Goal: Complete application form

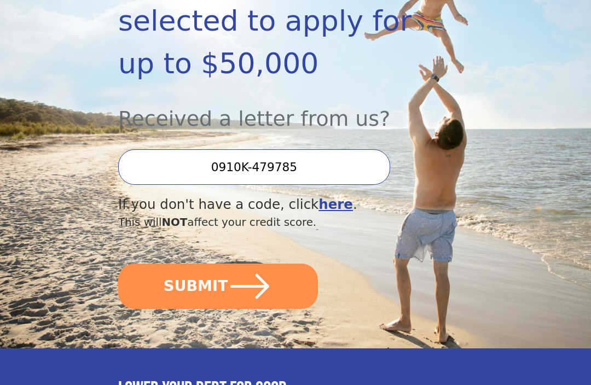
scroll to position [254, 0]
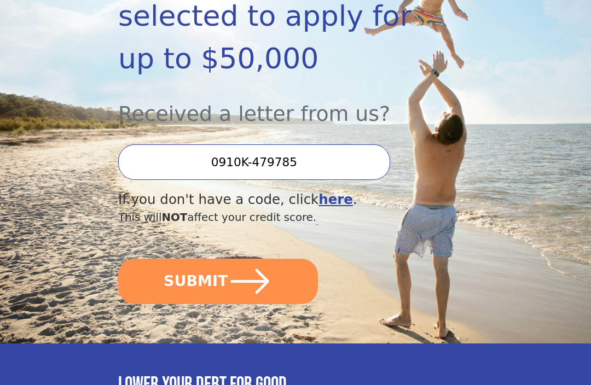
click at [245, 286] on icon "submit" at bounding box center [250, 282] width 44 height 44
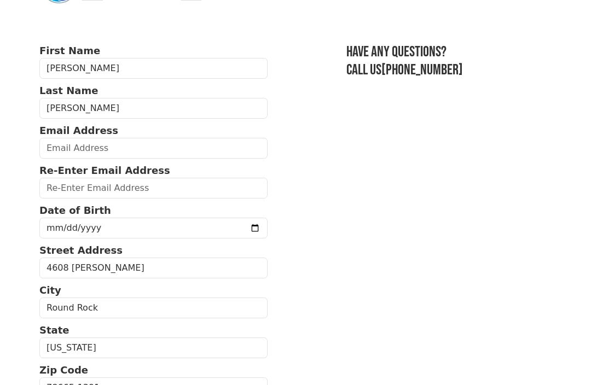
scroll to position [46, 0]
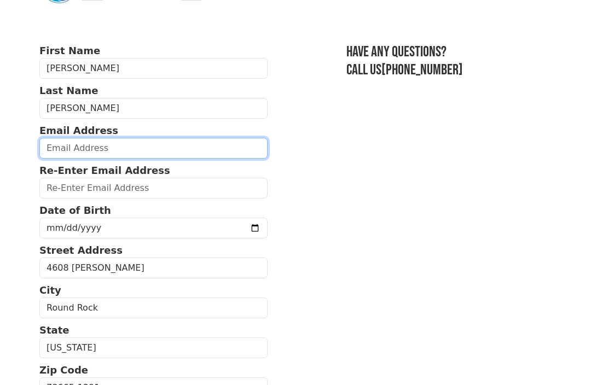
click at [101, 142] on input "email" at bounding box center [153, 148] width 228 height 21
type input "[EMAIL_ADDRESS][DOMAIN_NAME]"
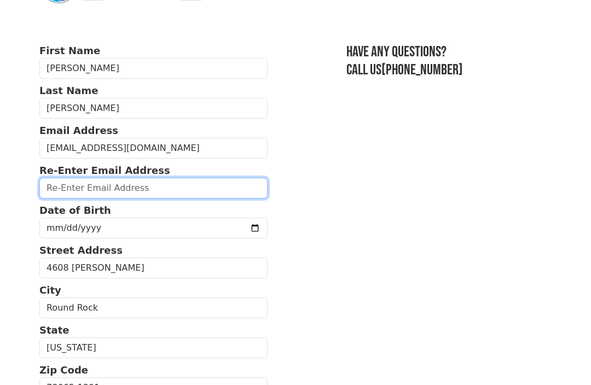
click at [87, 186] on input "email" at bounding box center [153, 188] width 228 height 21
type input "[EMAIL_ADDRESS][DOMAIN_NAME]"
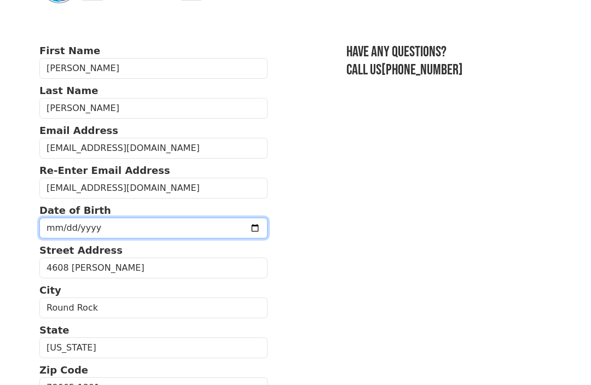
click at [88, 222] on input "date" at bounding box center [153, 228] width 228 height 21
click at [150, 232] on input "2025-09-19" at bounding box center [153, 228] width 228 height 21
click at [164, 228] on input "1970-10-19" at bounding box center [153, 228] width 228 height 21
type input "1970-10-09"
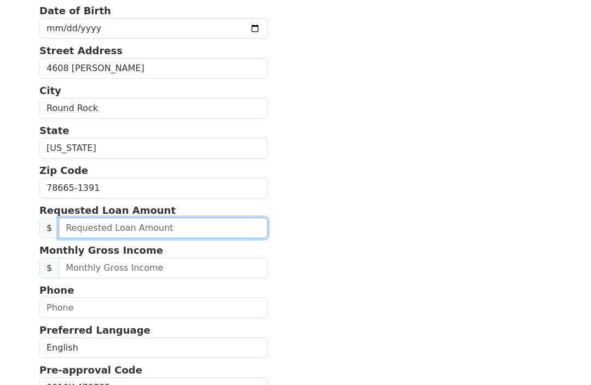
click at [108, 231] on input "text" at bounding box center [163, 228] width 209 height 21
type input "30,000.00"
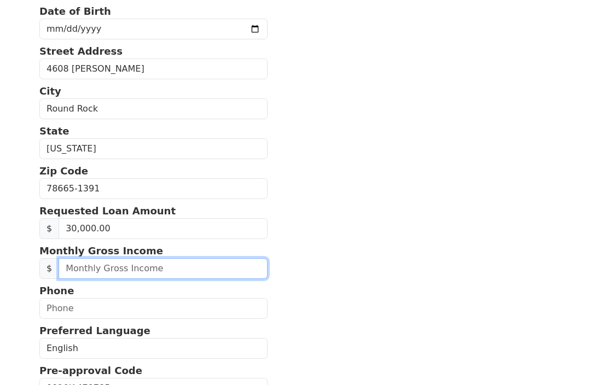
click at [96, 270] on input "text" at bounding box center [163, 268] width 209 height 21
type input "16,500.00"
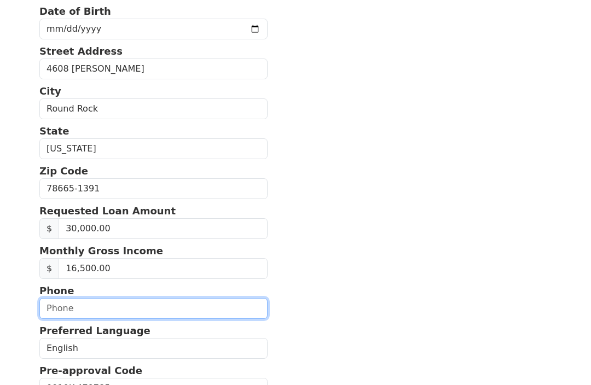
click at [97, 309] on input "text" at bounding box center [153, 308] width 228 height 21
type input "(512) 924-6094"
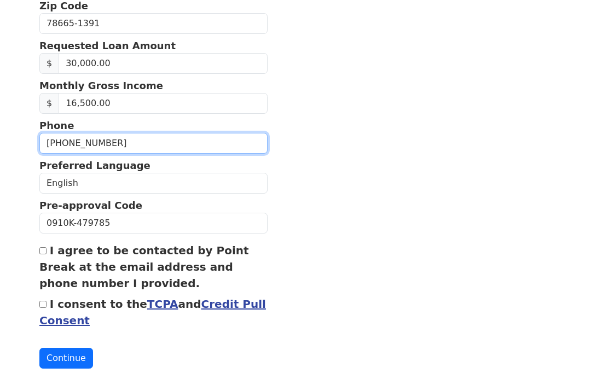
scroll to position [418, 0]
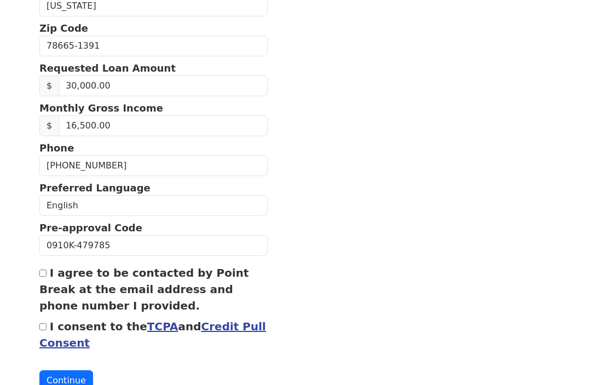
click at [220, 332] on link "Credit Pull Consent" at bounding box center [152, 336] width 227 height 30
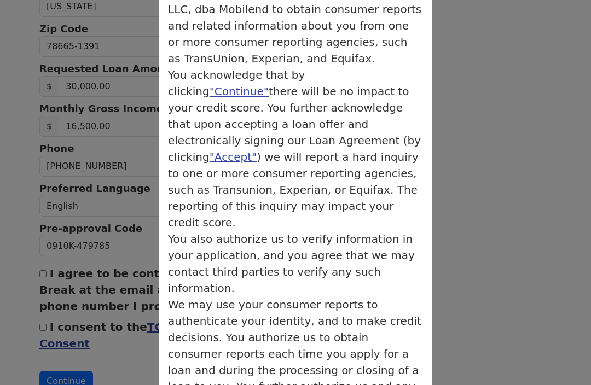
scroll to position [154, 0]
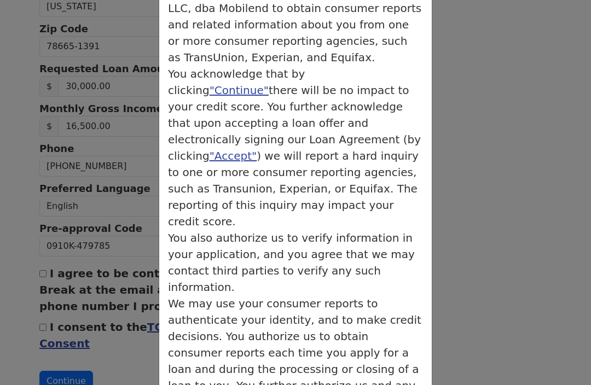
click at [466, 213] on div "× Credit Authorization Credit Authorization You acknowledge that by clicking "C…" at bounding box center [295, 192] width 591 height 385
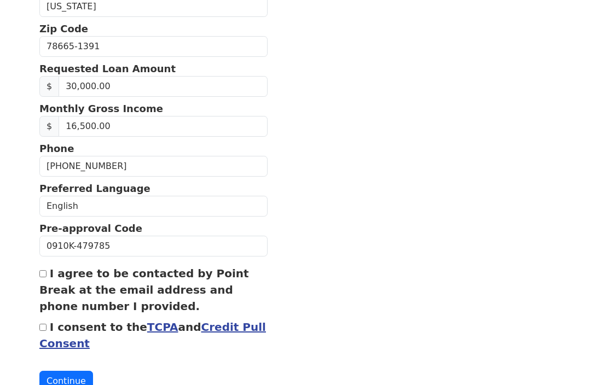
click at [42, 278] on input "I agree to be contacted by Point Break at the email address and phone number I …" at bounding box center [42, 273] width 7 height 7
checkbox input "true"
click at [43, 327] on input "I consent to the TCPA and Credit Pull Consent" at bounding box center [42, 327] width 7 height 7
checkbox input "true"
click at [71, 383] on button "Continue" at bounding box center [66, 381] width 54 height 21
